Goal: Information Seeking & Learning: Learn about a topic

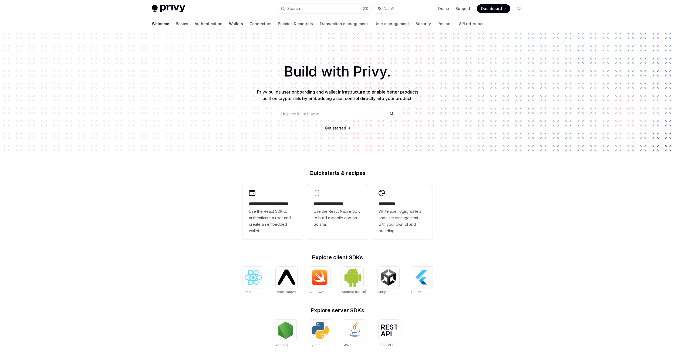
click at [229, 25] on link "Wallets" at bounding box center [236, 23] width 14 height 13
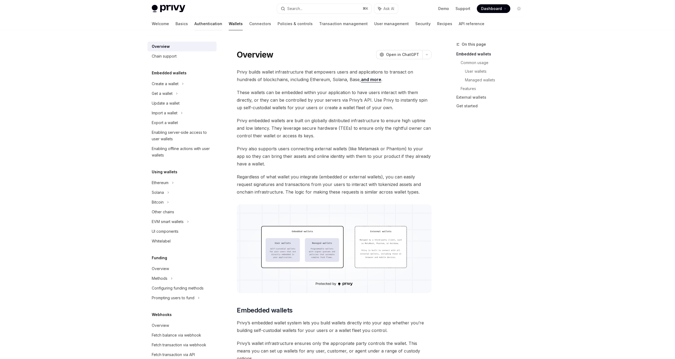
click at [194, 23] on link "Authentication" at bounding box center [208, 23] width 28 height 13
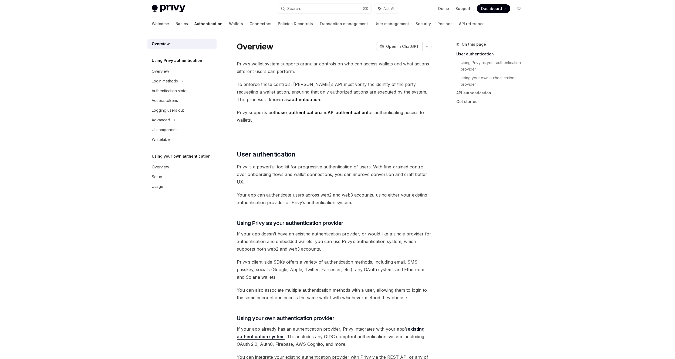
click at [176, 23] on link "Basics" at bounding box center [182, 23] width 12 height 13
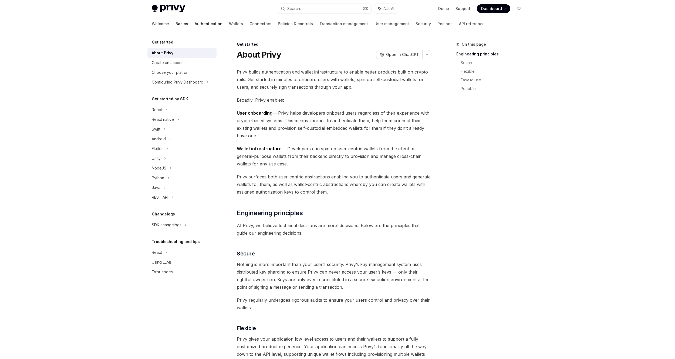
click at [195, 25] on link "Authentication" at bounding box center [209, 23] width 28 height 13
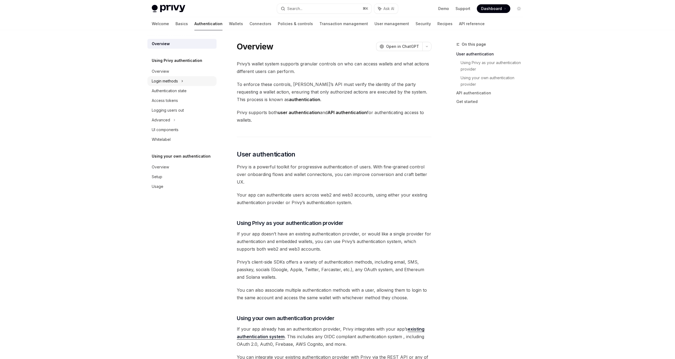
click at [172, 82] on div "Login methods" at bounding box center [165, 81] width 26 height 6
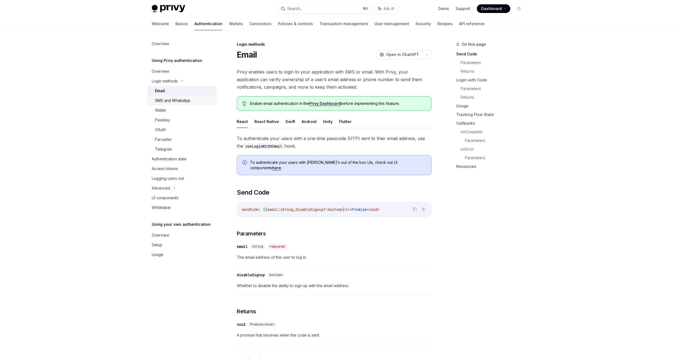
click at [165, 104] on link "SMS and WhatsApp" at bounding box center [181, 101] width 69 height 10
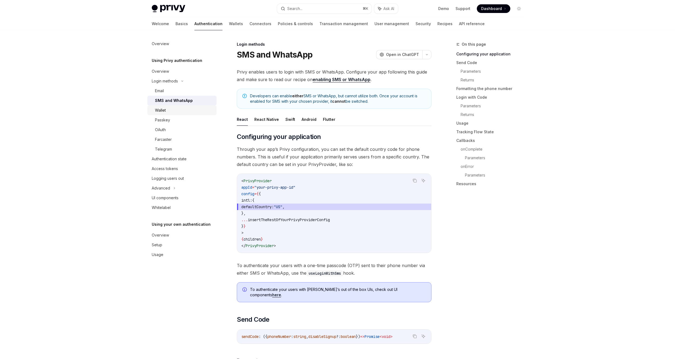
click at [166, 115] on link "Wallet" at bounding box center [181, 110] width 69 height 10
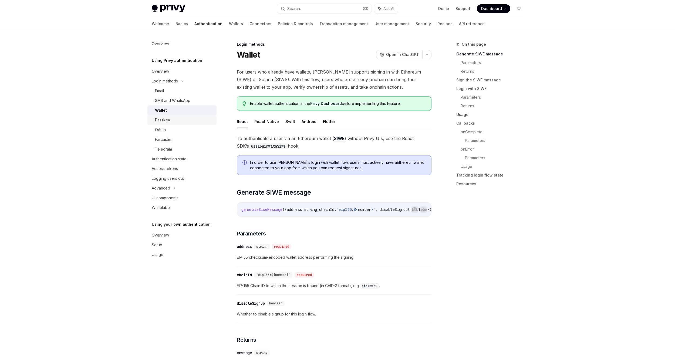
click at [168, 123] on div "Passkey" at bounding box center [162, 120] width 15 height 6
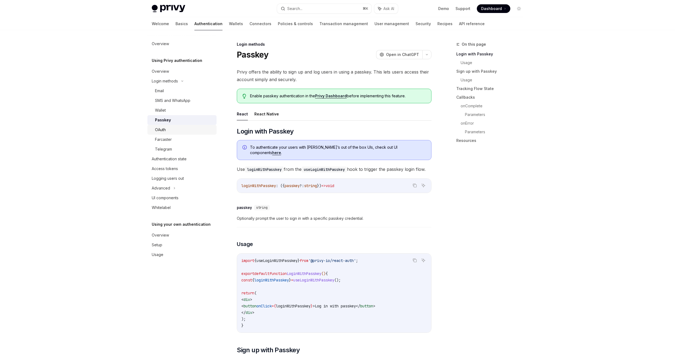
click at [172, 133] on link "OAuth" at bounding box center [181, 130] width 69 height 10
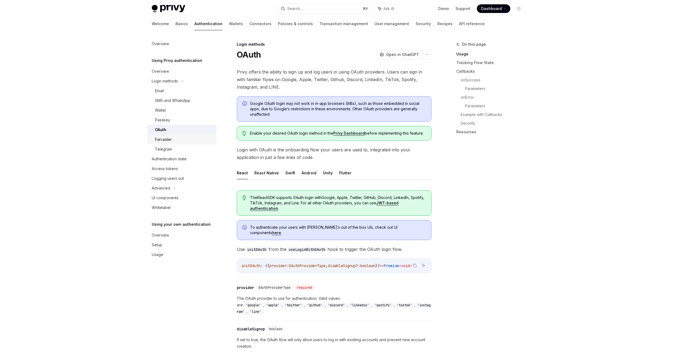
click at [173, 140] on div "Farcaster" at bounding box center [184, 139] width 58 height 6
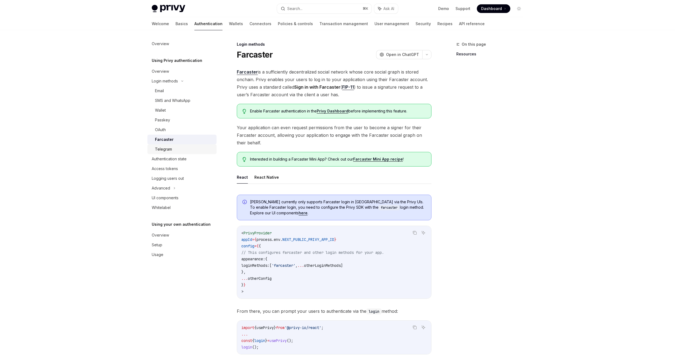
click at [175, 149] on div "Telegram" at bounding box center [184, 149] width 58 height 6
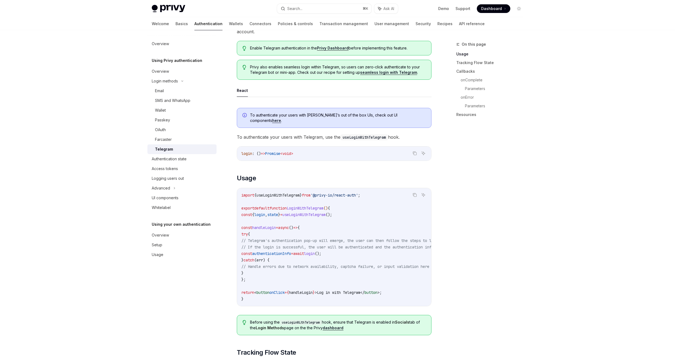
scroll to position [84, 0]
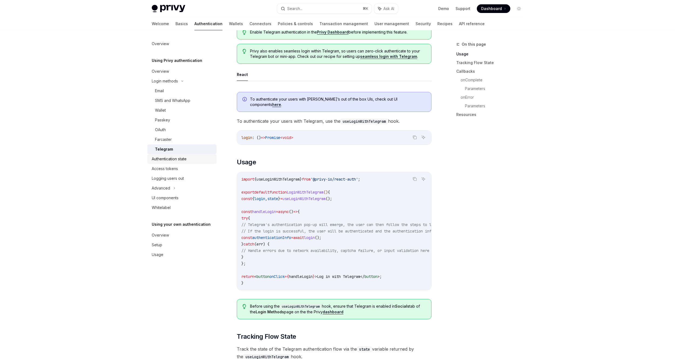
click at [169, 159] on div "Authentication state" at bounding box center [169, 159] width 35 height 6
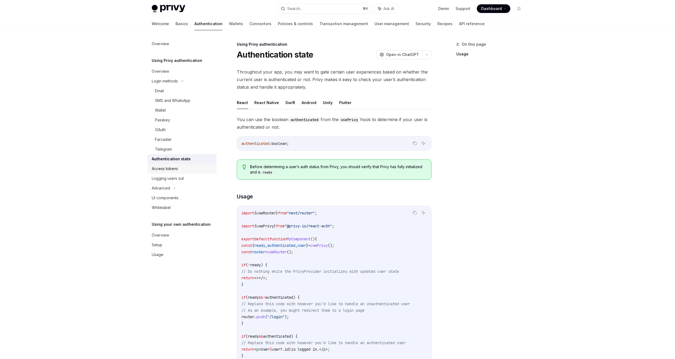
click at [170, 169] on div "Access tokens" at bounding box center [165, 168] width 26 height 6
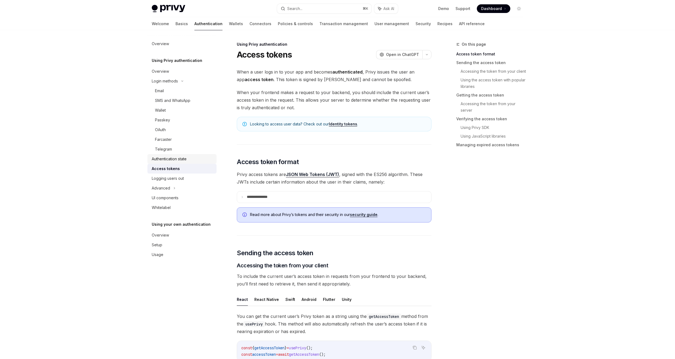
click at [169, 159] on div "Authentication state" at bounding box center [169, 159] width 35 height 6
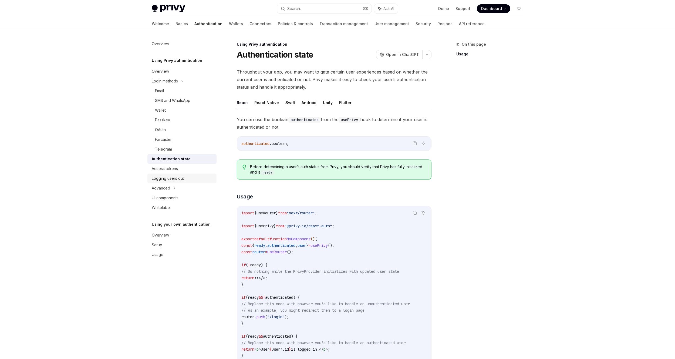
click at [170, 178] on div "Logging users out" at bounding box center [168, 178] width 32 height 6
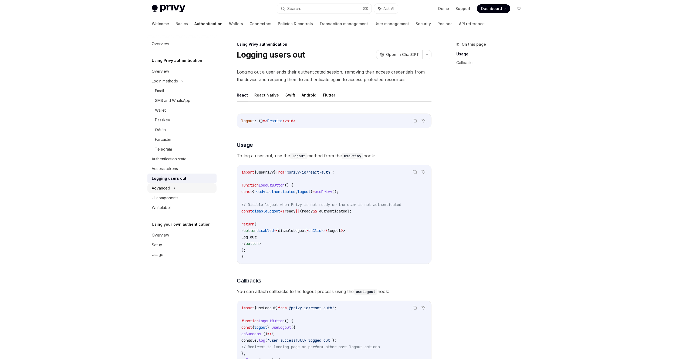
click at [166, 189] on div "Advanced" at bounding box center [161, 188] width 18 height 6
click at [173, 196] on div "MFA" at bounding box center [181, 198] width 69 height 10
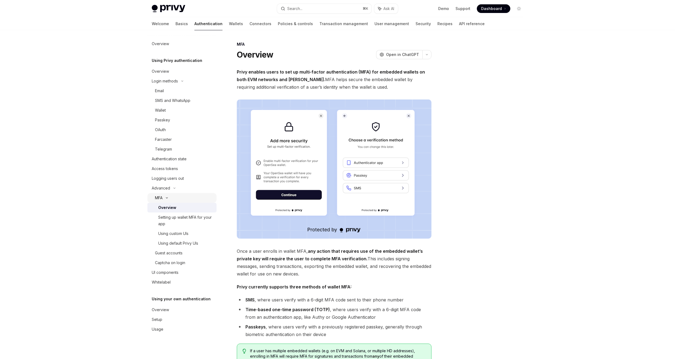
click at [176, 196] on div "MFA" at bounding box center [181, 198] width 69 height 10
click at [176, 191] on div "Advanced" at bounding box center [181, 188] width 69 height 10
click at [173, 198] on div "UI components" at bounding box center [165, 197] width 27 height 6
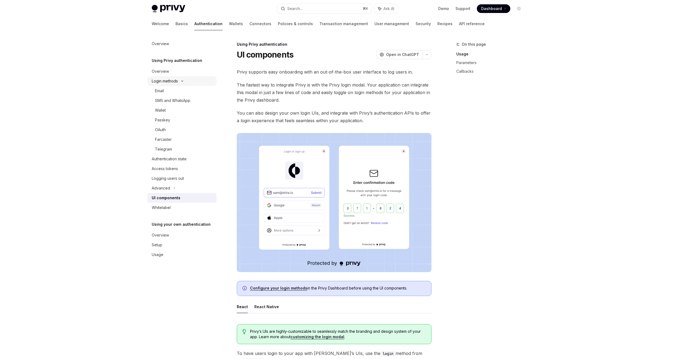
click at [170, 83] on div "Login methods" at bounding box center [165, 81] width 26 height 6
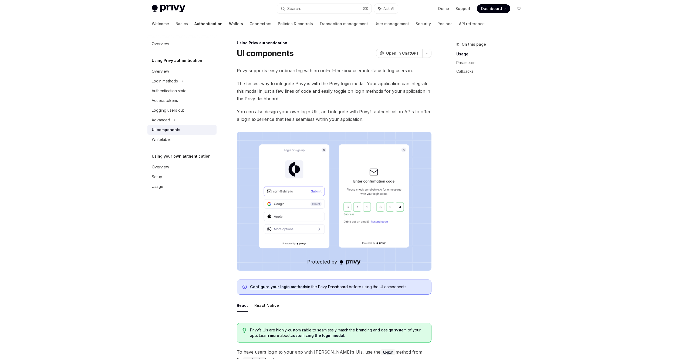
scroll to position [1, 0]
click at [229, 23] on link "Wallets" at bounding box center [236, 23] width 14 height 13
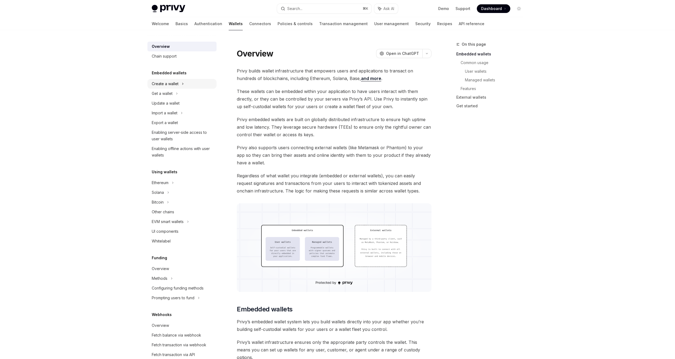
click at [169, 86] on div "Create a wallet" at bounding box center [165, 83] width 27 height 6
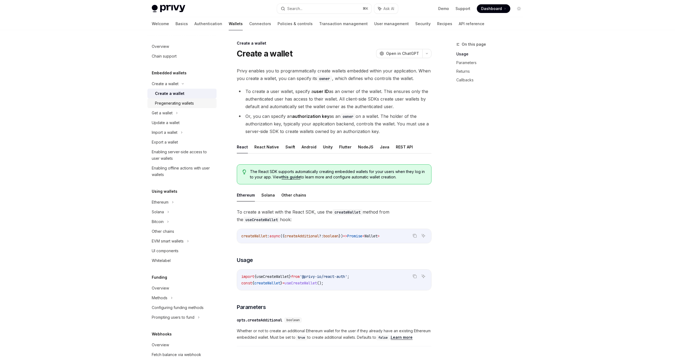
click at [179, 102] on div "Pregenerating wallets" at bounding box center [174, 103] width 39 height 6
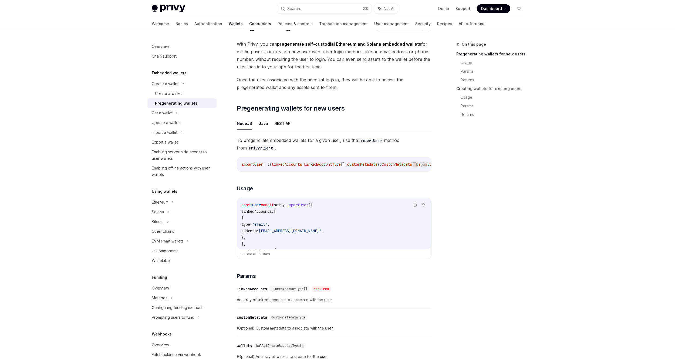
scroll to position [31, 0]
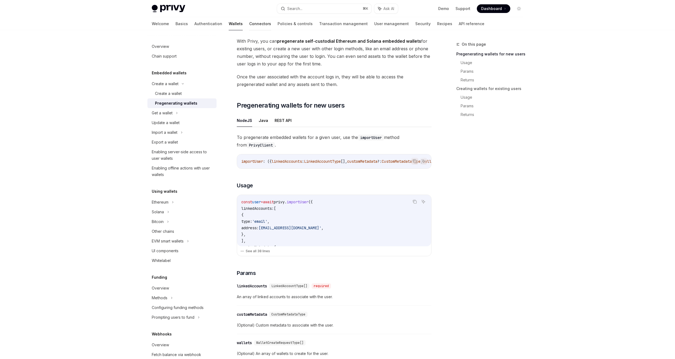
click at [249, 25] on link "Connectors" at bounding box center [260, 23] width 22 height 13
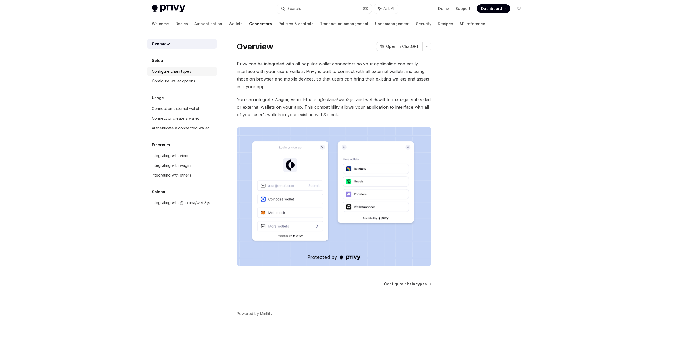
click at [174, 74] on div "Configure chain types" at bounding box center [171, 71] width 39 height 6
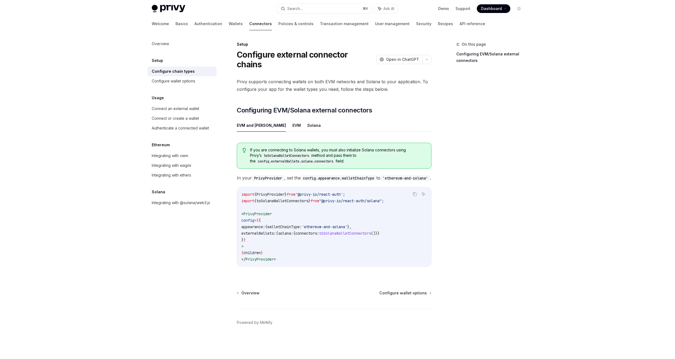
drag, startPoint x: 165, startPoint y: 42, endPoint x: 218, endPoint y: 30, distance: 54.6
click at [166, 42] on div "Overview" at bounding box center [160, 44] width 17 height 6
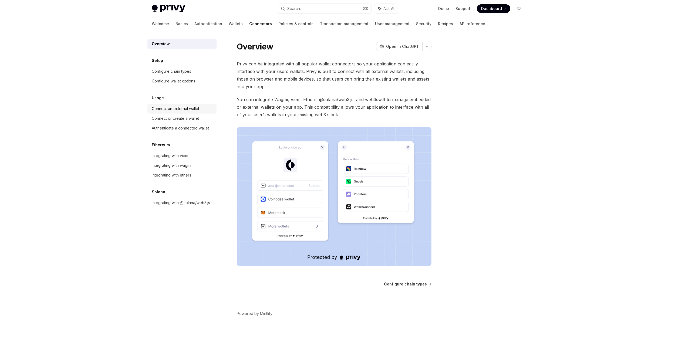
click at [171, 109] on div "Connect an external wallet" at bounding box center [176, 108] width 48 height 6
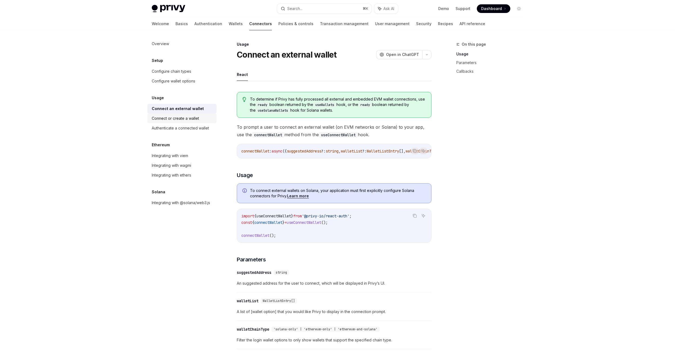
click at [168, 121] on div "Connect or create a wallet" at bounding box center [175, 118] width 47 height 6
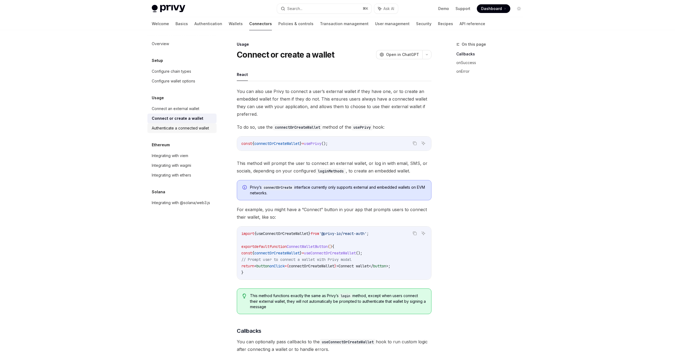
click at [169, 129] on div "Authenticate a connected wallet" at bounding box center [180, 128] width 57 height 6
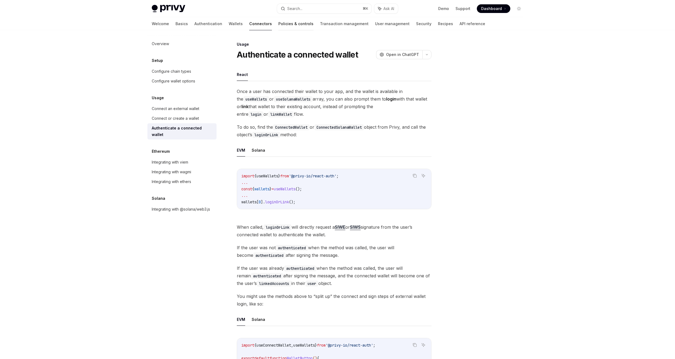
click at [278, 26] on link "Policies & controls" at bounding box center [295, 23] width 35 height 13
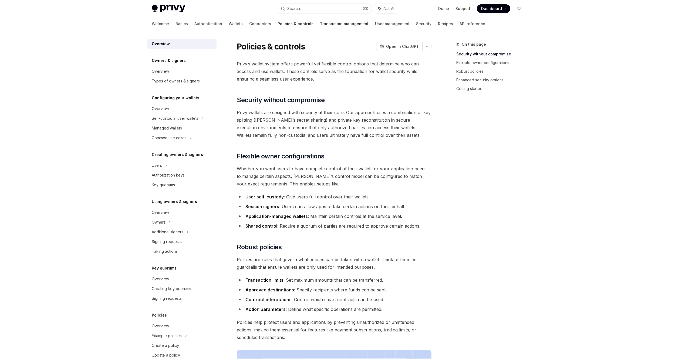
click at [320, 26] on link "Transaction management" at bounding box center [344, 23] width 49 height 13
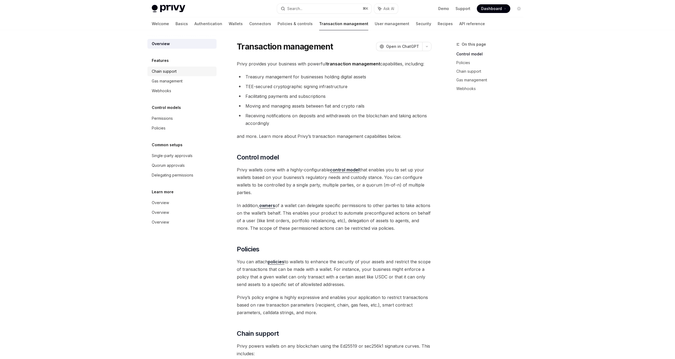
click at [166, 70] on div "Chain support" at bounding box center [164, 71] width 25 height 6
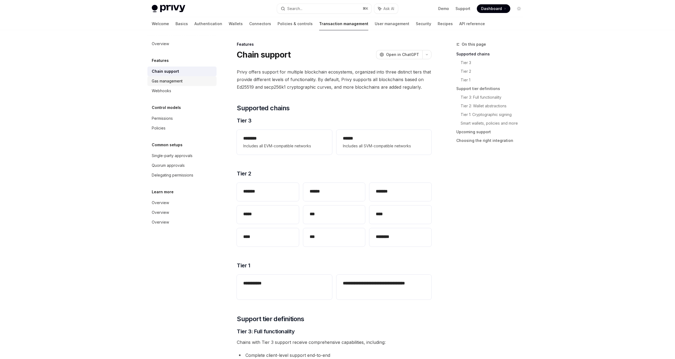
click at [155, 82] on div "Gas management" at bounding box center [167, 81] width 31 height 6
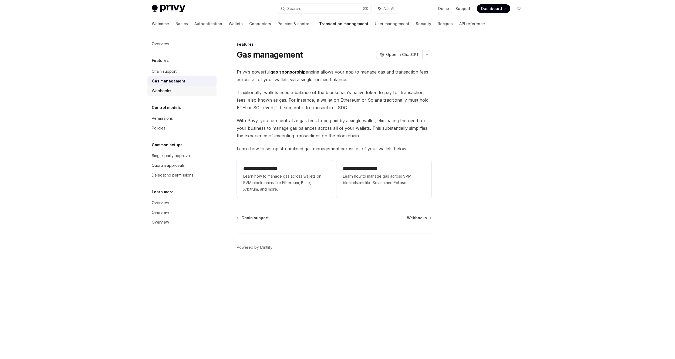
click at [164, 94] on link "Webhooks" at bounding box center [181, 91] width 69 height 10
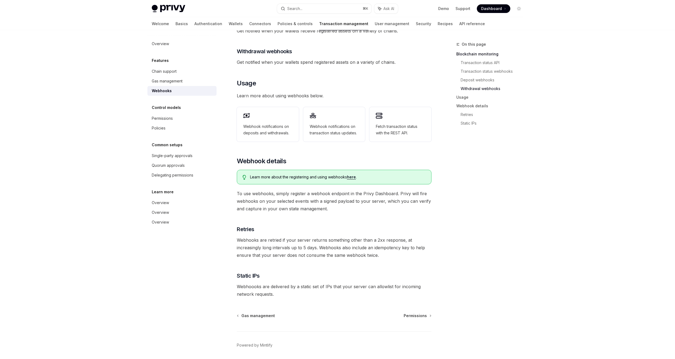
scroll to position [210, 0]
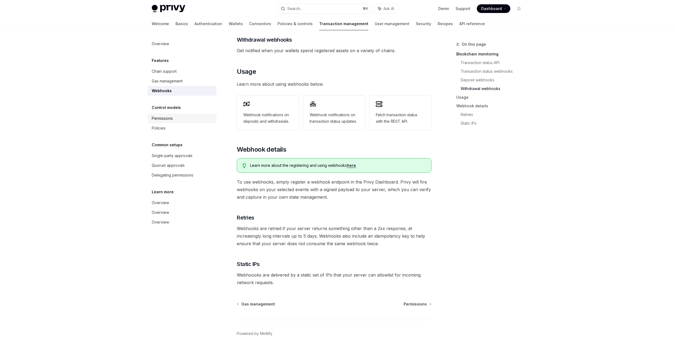
click at [173, 116] on div "Permissions" at bounding box center [162, 118] width 21 height 6
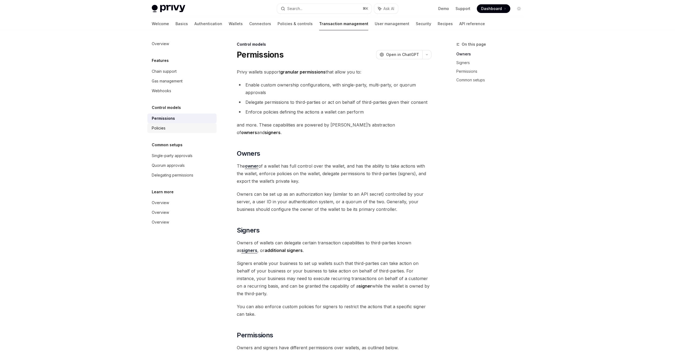
click at [172, 128] on div "Policies" at bounding box center [183, 128] width 62 height 6
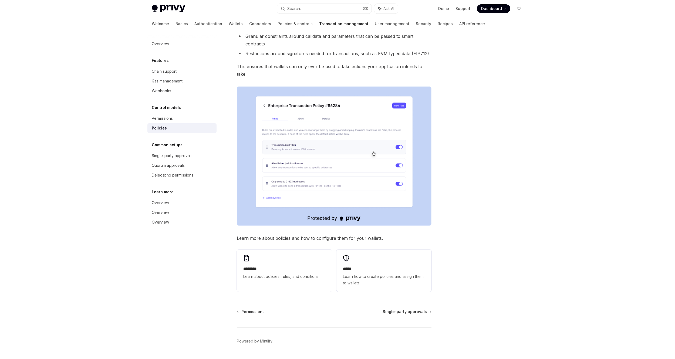
scroll to position [106, 0]
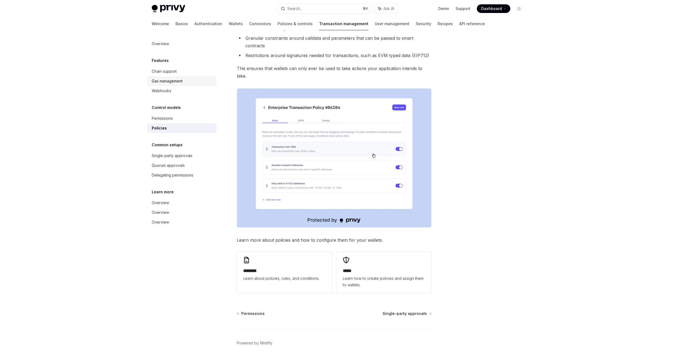
click at [170, 85] on link "Gas management" at bounding box center [181, 81] width 69 height 10
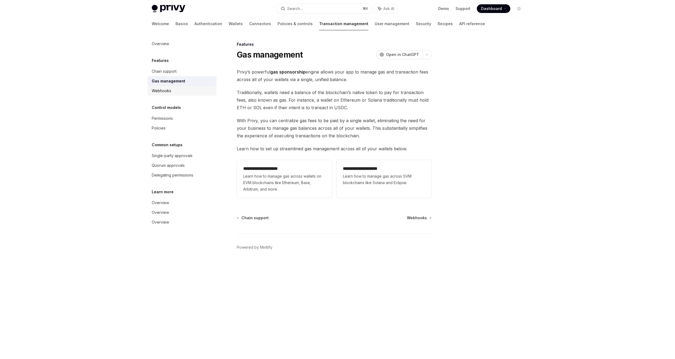
click at [169, 89] on div "Webhooks" at bounding box center [161, 91] width 19 height 6
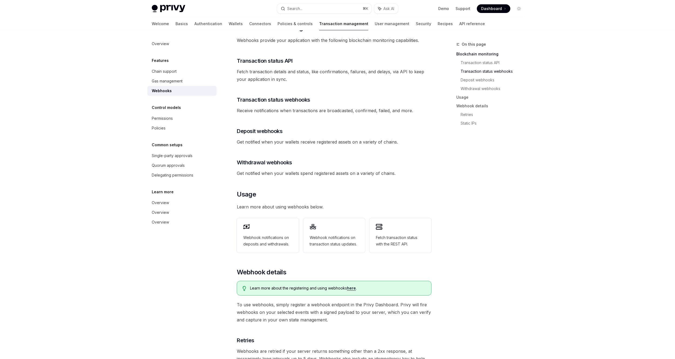
scroll to position [210, 0]
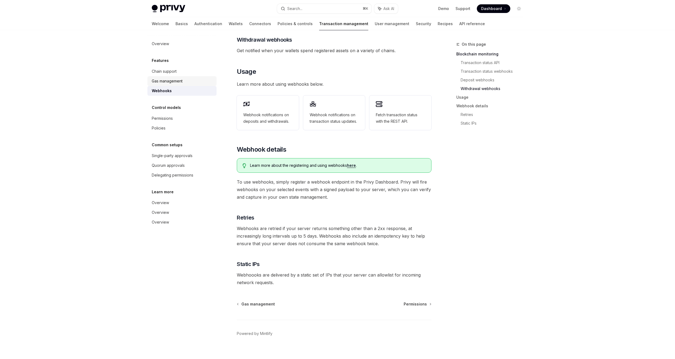
click at [180, 84] on link "Gas management" at bounding box center [181, 81] width 69 height 10
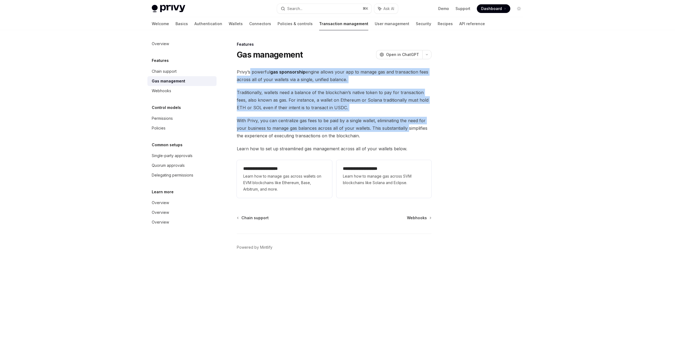
drag, startPoint x: 250, startPoint y: 72, endPoint x: 407, endPoint y: 127, distance: 166.7
click at [407, 127] on div "**********" at bounding box center [334, 134] width 195 height 132
click at [407, 127] on span "With Privy, you can centralize gas fees to be paid by a single wallet, eliminat…" at bounding box center [334, 128] width 195 height 23
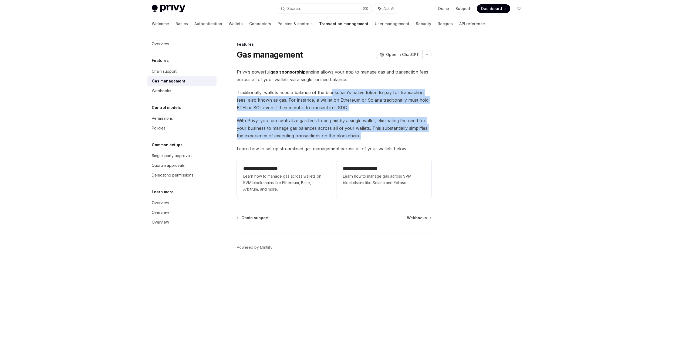
drag, startPoint x: 343, startPoint y: 142, endPoint x: 331, endPoint y: 92, distance: 52.3
click at [331, 92] on div "**********" at bounding box center [334, 134] width 195 height 132
click at [331, 92] on span "Traditionally, wallets need a balance of the blockchain’s native token to pay f…" at bounding box center [334, 100] width 195 height 23
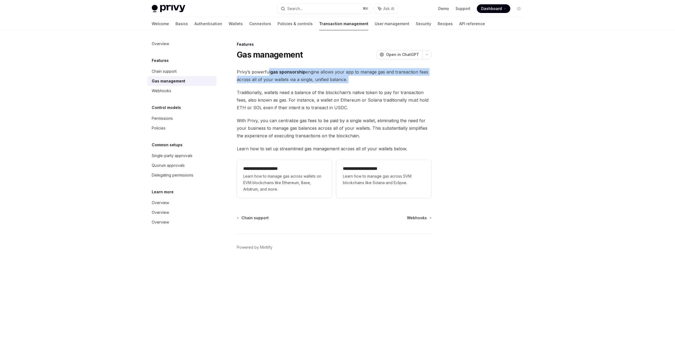
drag, startPoint x: 281, startPoint y: 75, endPoint x: 340, endPoint y: 86, distance: 59.5
click at [340, 86] on div "**********" at bounding box center [334, 134] width 195 height 132
click at [375, 26] on link "User management" at bounding box center [392, 23] width 35 height 13
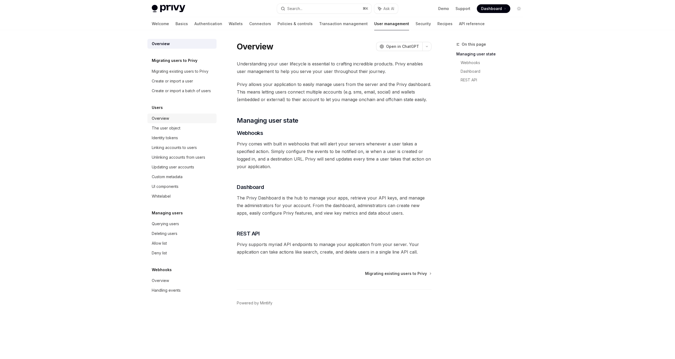
click at [180, 120] on div "Overview" at bounding box center [183, 118] width 62 height 6
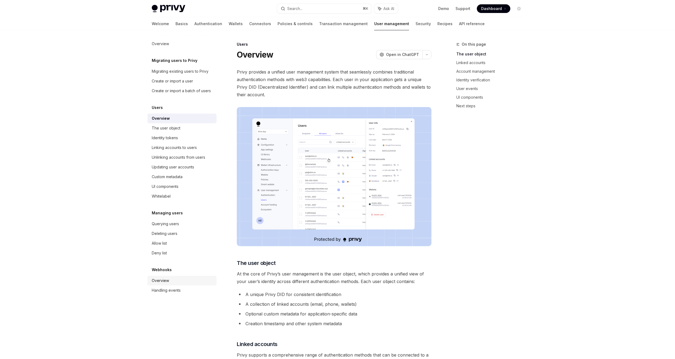
click at [177, 283] on div "Overview" at bounding box center [183, 280] width 62 height 6
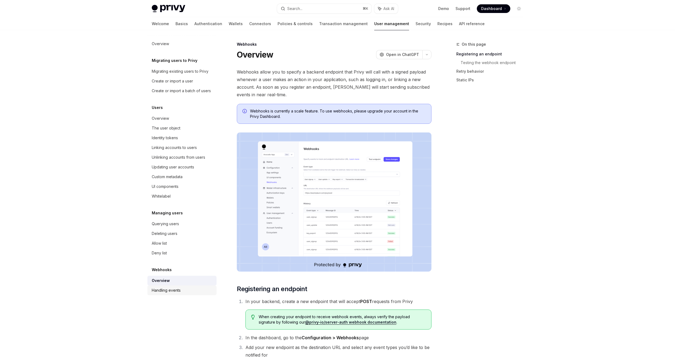
click at [177, 289] on div "Handling events" at bounding box center [166, 290] width 29 height 6
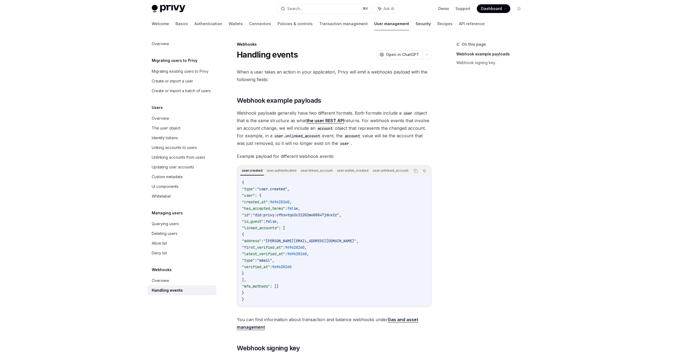
click at [416, 25] on link "Security" at bounding box center [423, 23] width 15 height 13
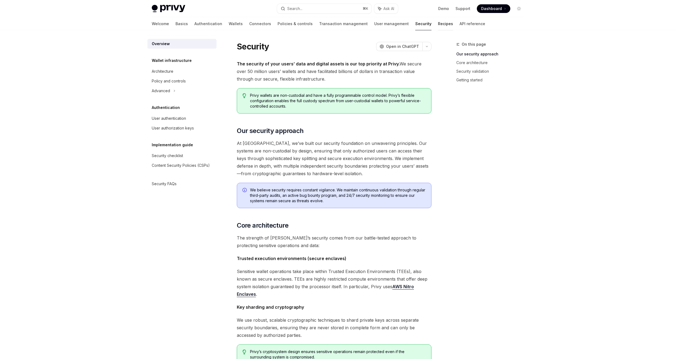
click at [438, 26] on link "Recipes" at bounding box center [445, 23] width 15 height 13
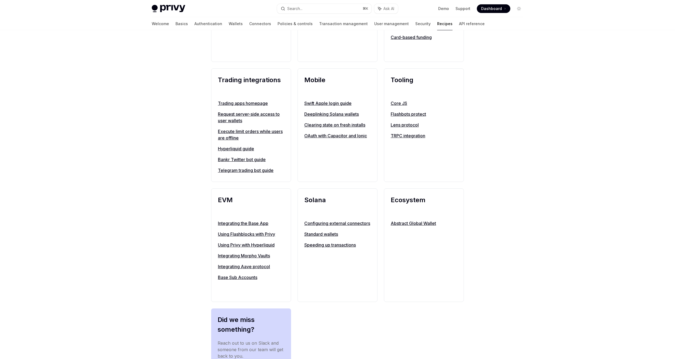
scroll to position [419, 0]
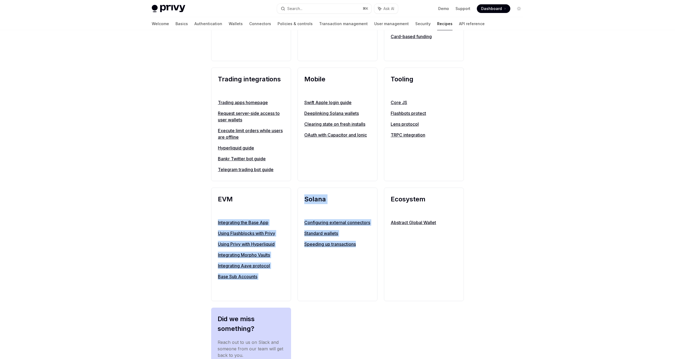
drag, startPoint x: 234, startPoint y: 206, endPoint x: 295, endPoint y: 268, distance: 86.9
click at [295, 268] on div "Authentication Configure SMS and WhatsApp login Guest accounts Using OAuth toke…" at bounding box center [337, 123] width 253 height 596
click at [286, 279] on div "EVM Integrating the Base App Using Flashblocks with Privy Using Privy with Hype…" at bounding box center [251, 243] width 80 height 113
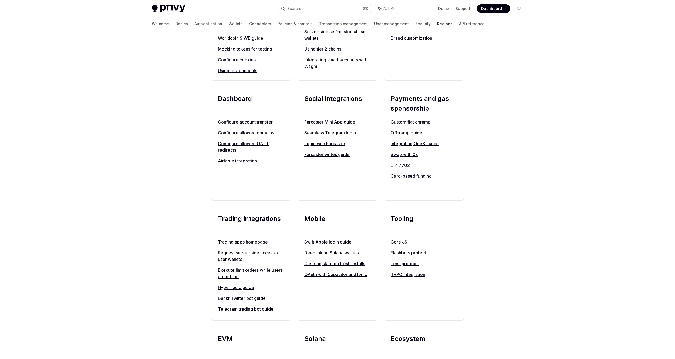
scroll to position [0, 0]
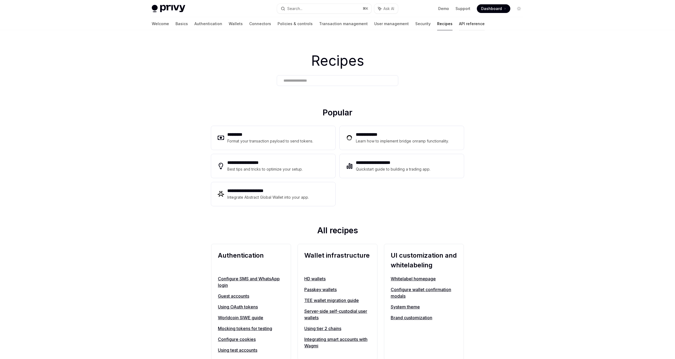
click at [459, 26] on link "API reference" at bounding box center [472, 23] width 26 height 13
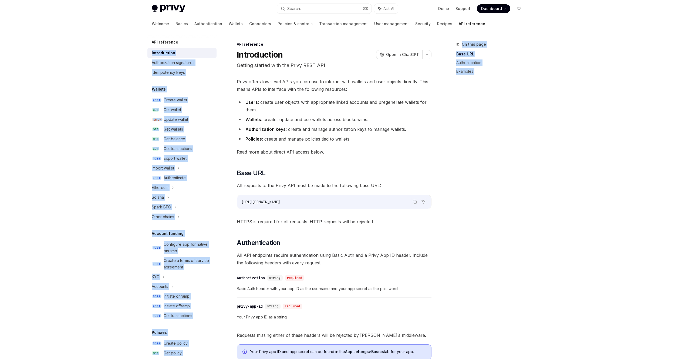
drag, startPoint x: 143, startPoint y: 41, endPoint x: 183, endPoint y: 42, distance: 39.7
click at [183, 42] on div "API reference Introduction Authorization signatures Idempotency keys Wallets PO…" at bounding box center [338, 301] width 398 height 542
click at [183, 42] on div "API reference" at bounding box center [181, 42] width 69 height 6
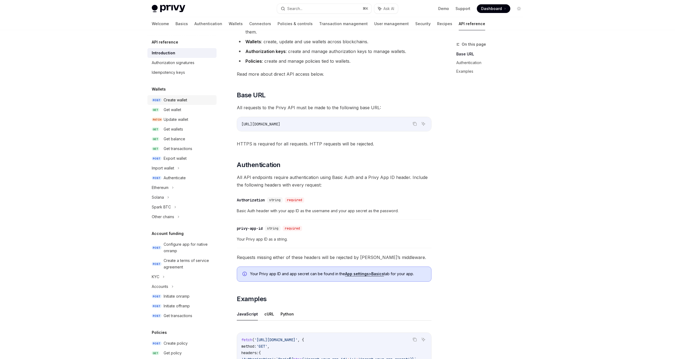
drag, startPoint x: 177, startPoint y: 99, endPoint x: 175, endPoint y: 99, distance: 2.8
click at [177, 99] on div "Create wallet" at bounding box center [175, 100] width 23 height 6
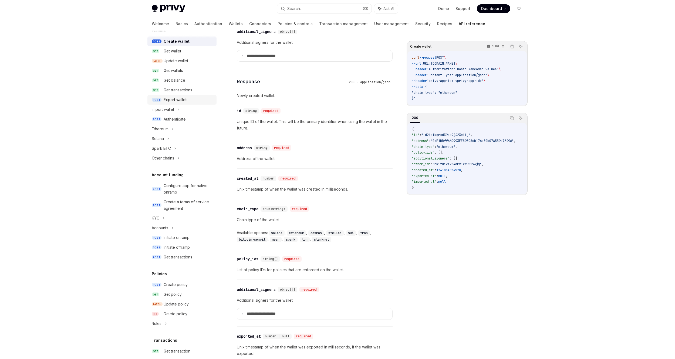
scroll to position [68, 0]
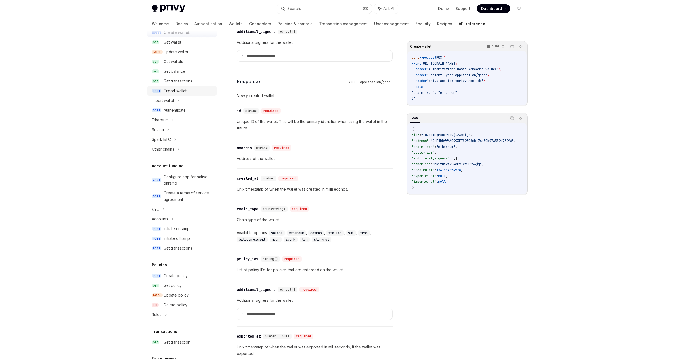
click at [184, 92] on div "Export wallet" at bounding box center [175, 91] width 23 height 6
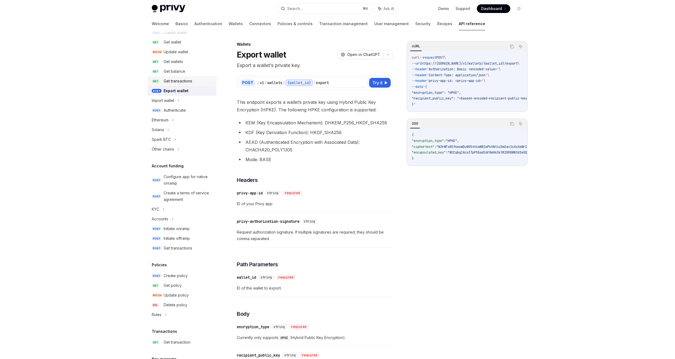
click at [188, 85] on link "GET Get transactions" at bounding box center [181, 81] width 69 height 10
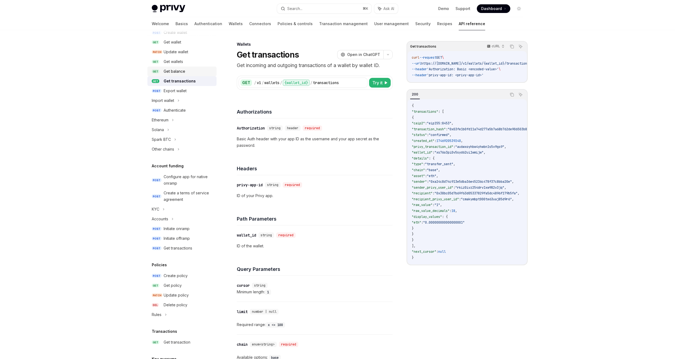
click at [189, 75] on link "GET Get balance" at bounding box center [181, 71] width 69 height 10
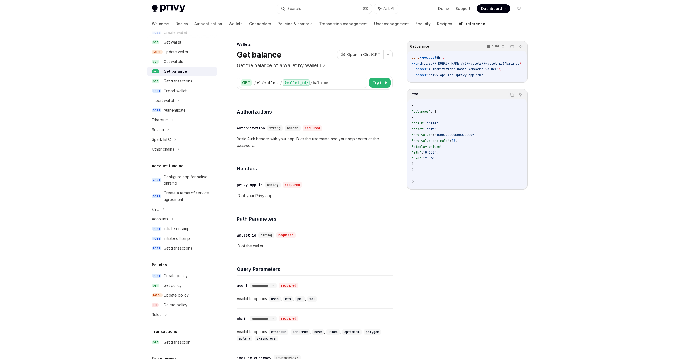
click at [189, 67] on link "GET Get balance" at bounding box center [181, 71] width 69 height 10
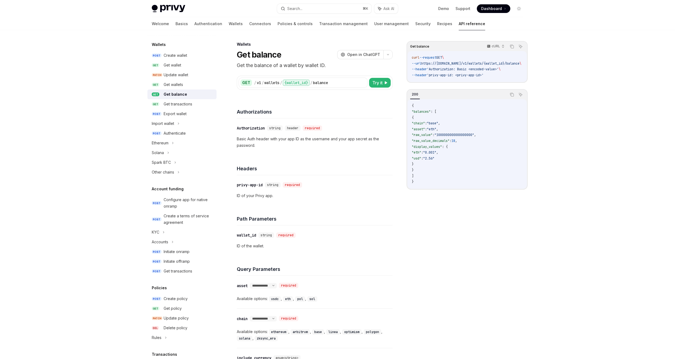
scroll to position [33, 0]
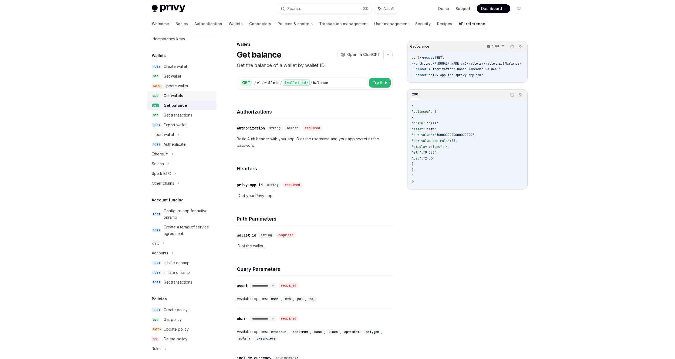
click at [181, 91] on link "GET Get wallets" at bounding box center [181, 96] width 69 height 10
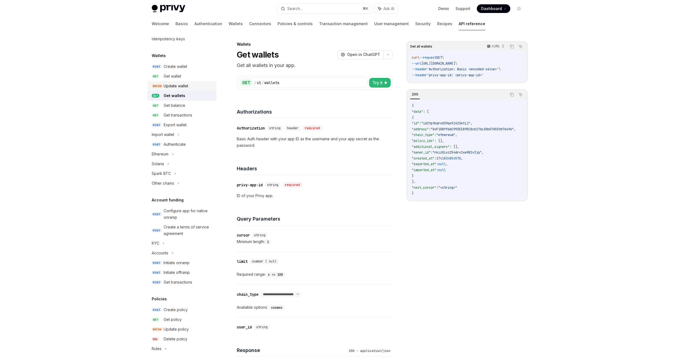
click at [188, 86] on div "Update wallet" at bounding box center [176, 86] width 25 height 6
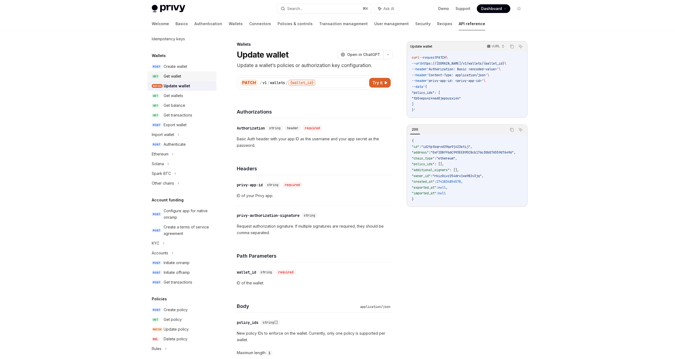
click at [192, 77] on div "Get wallet" at bounding box center [189, 76] width 50 height 6
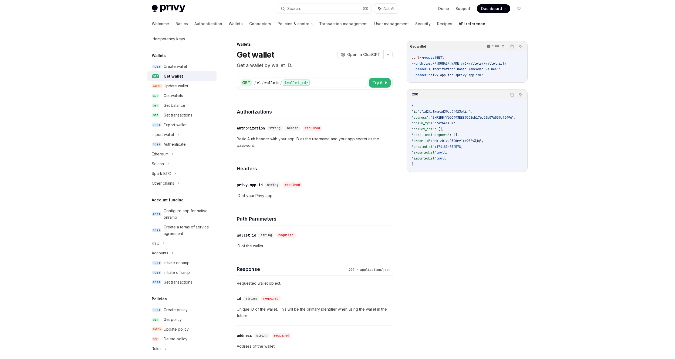
type textarea "*"
